Goal: Register for event/course

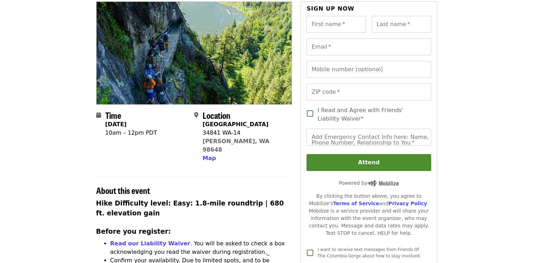
scroll to position [176, 0]
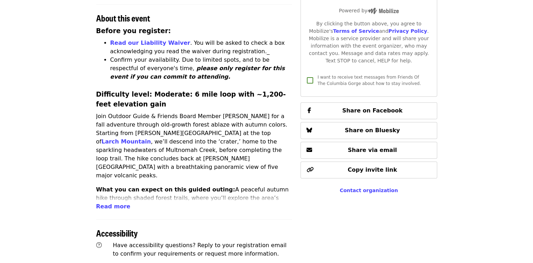
scroll to position [282, 0]
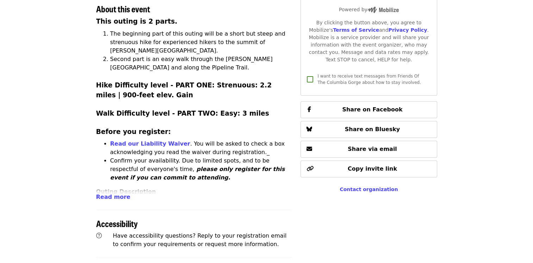
scroll to position [282, 0]
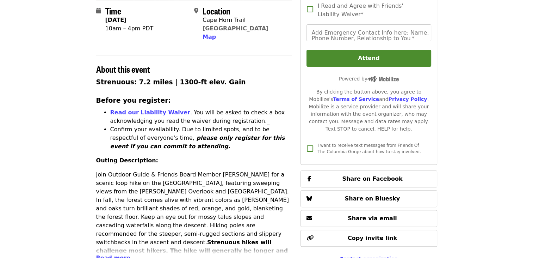
scroll to position [71, 0]
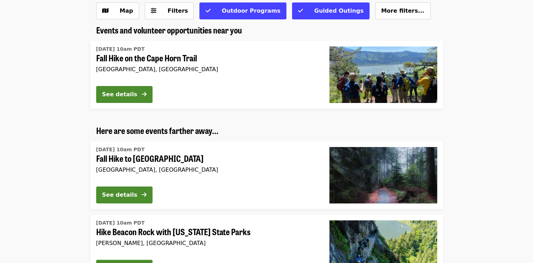
scroll to position [27, 0]
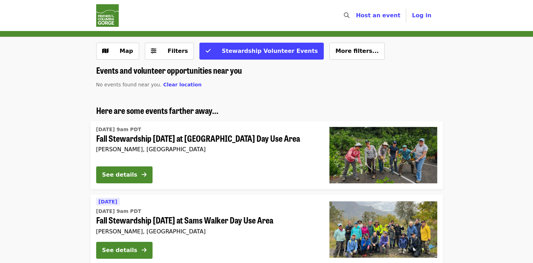
scroll to position [176, 0]
